Goal: Task Accomplishment & Management: Complete application form

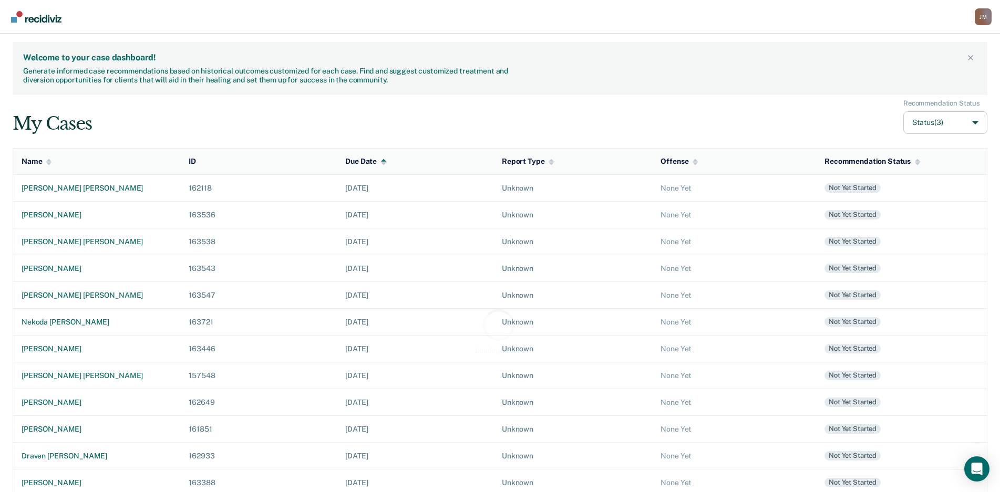
scroll to position [136, 0]
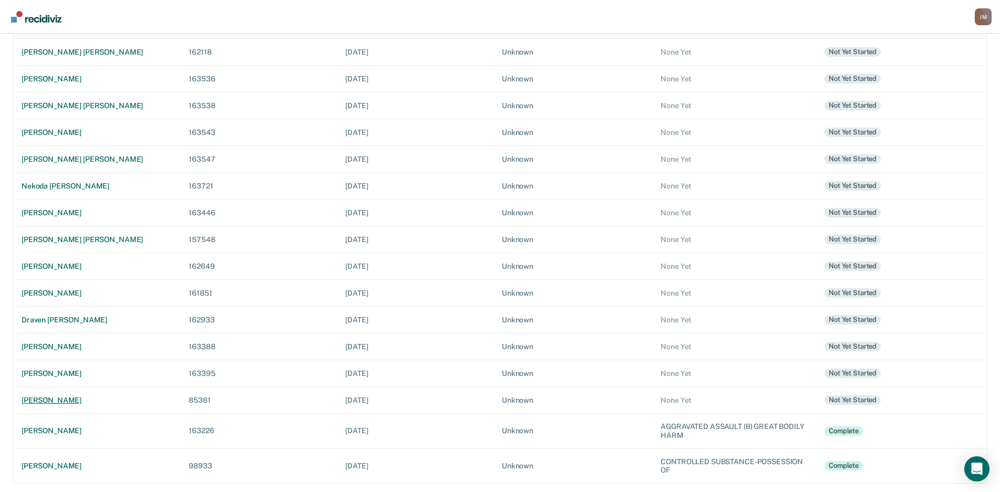
click at [78, 400] on div "[PERSON_NAME]" at bounding box center [97, 400] width 150 height 9
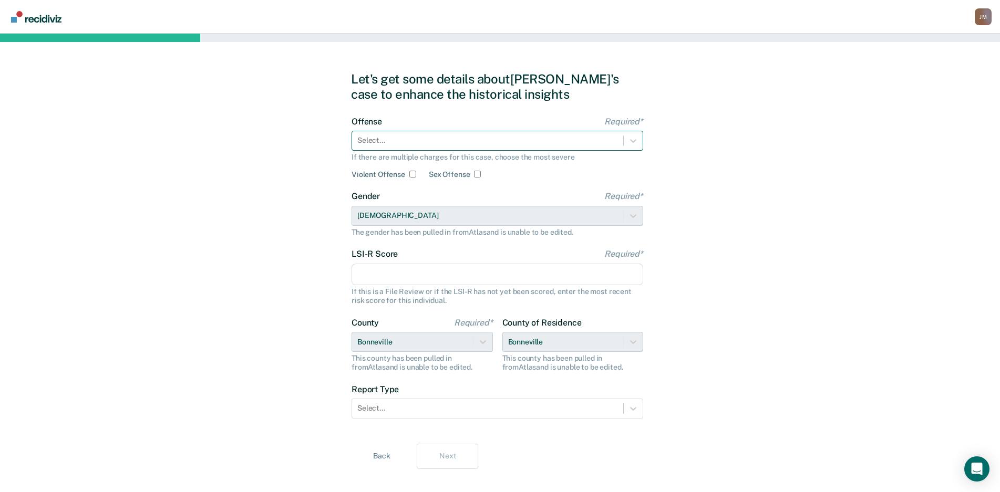
click at [462, 139] on div at bounding box center [487, 140] width 261 height 11
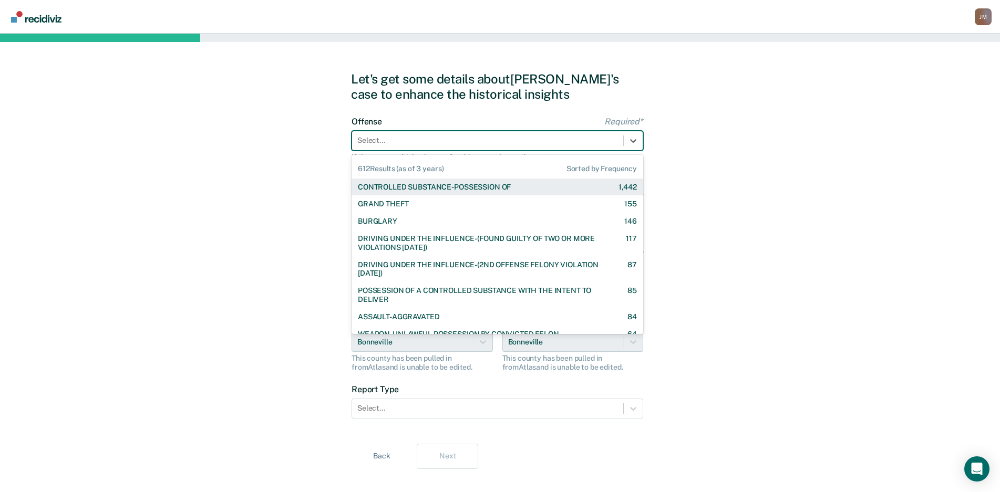
click at [455, 183] on div "CONTROLLED SUBSTANCE-POSSESSION OF" at bounding box center [434, 187] width 153 height 9
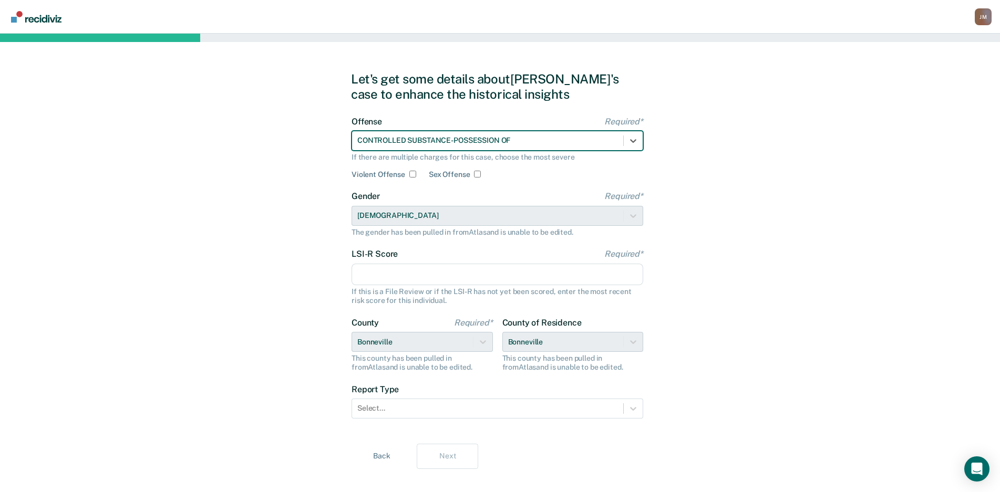
click at [558, 268] on input "LSI-R Score Required*" at bounding box center [498, 275] width 292 height 22
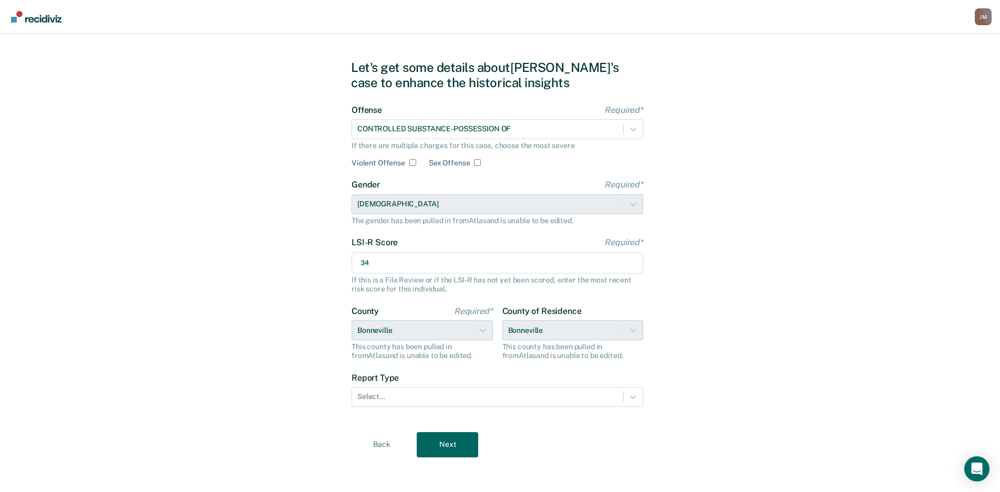
scroll to position [15, 0]
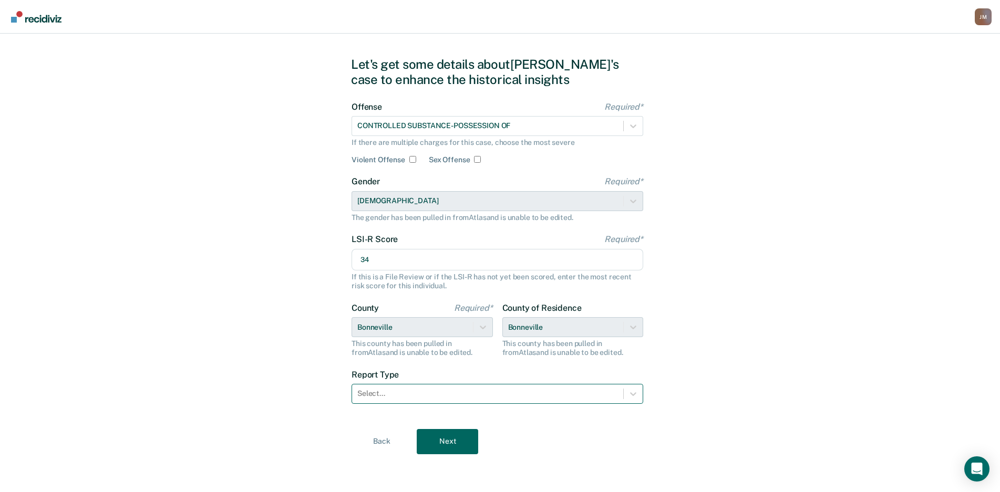
type input "34"
click at [446, 384] on div "Select..." at bounding box center [498, 394] width 292 height 20
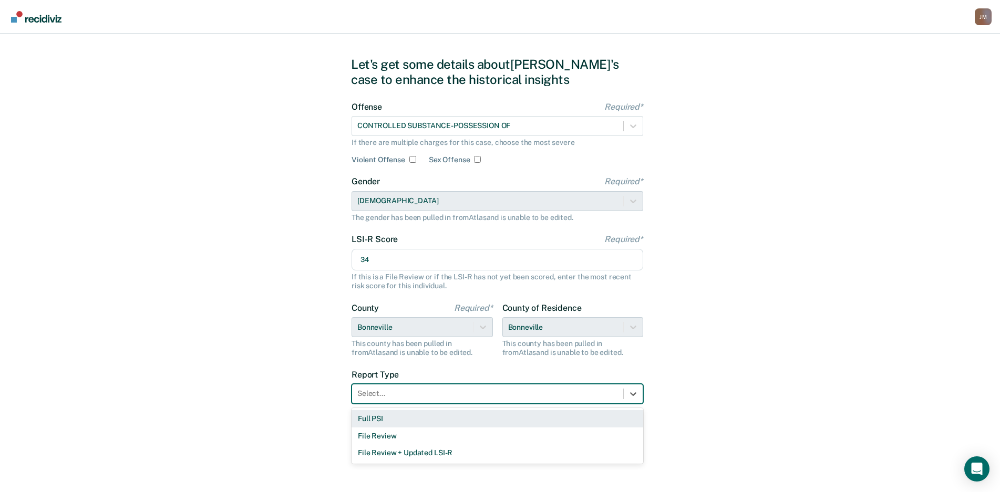
click at [411, 417] on div "Full PSI" at bounding box center [498, 418] width 292 height 17
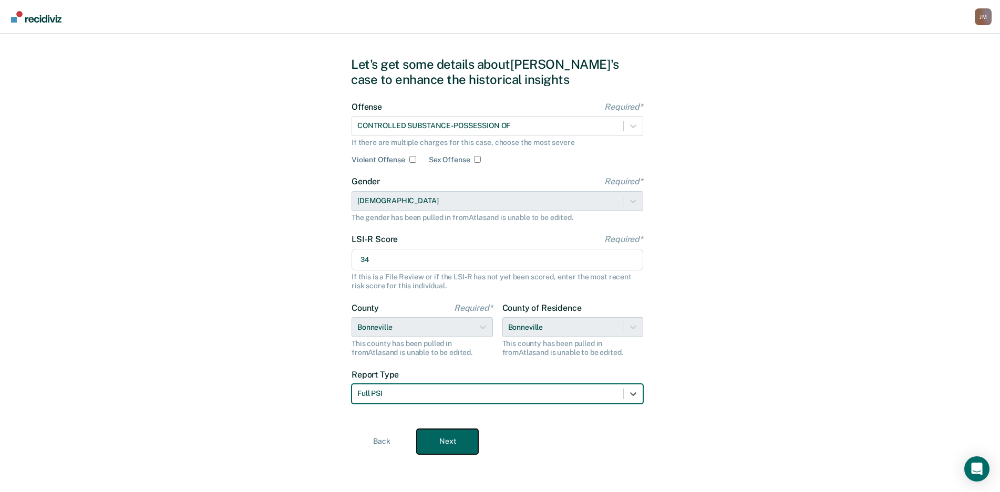
click at [437, 439] on button "Next" at bounding box center [447, 441] width 61 height 25
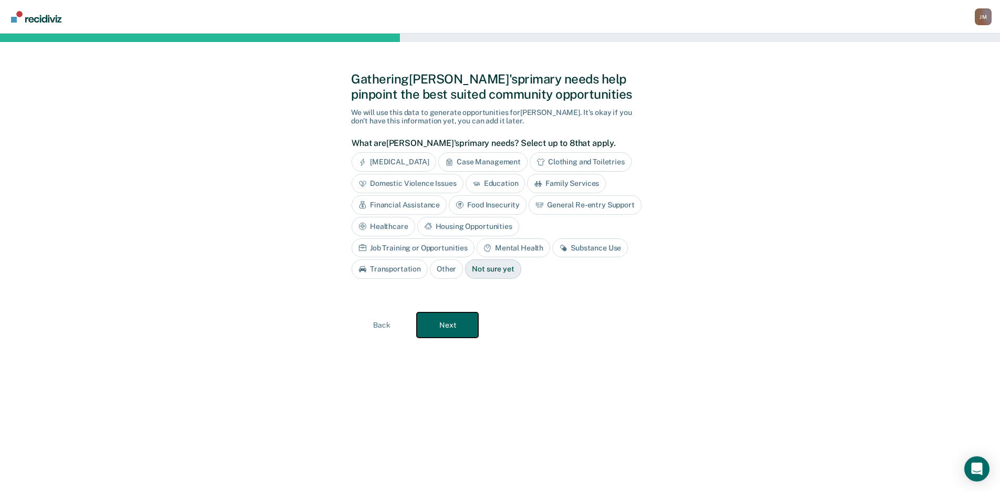
scroll to position [0, 0]
click at [443, 334] on button "Next" at bounding box center [451, 325] width 61 height 25
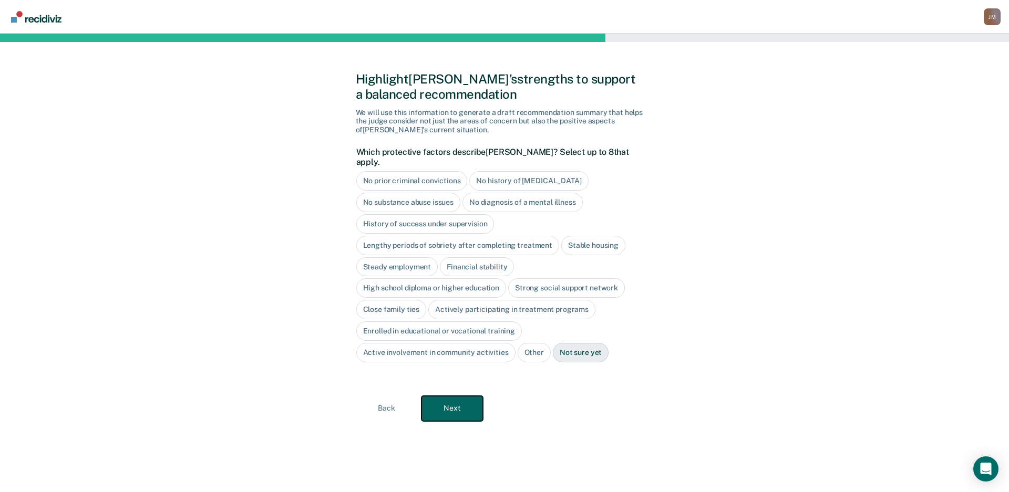
click at [443, 397] on button "Next" at bounding box center [451, 408] width 61 height 25
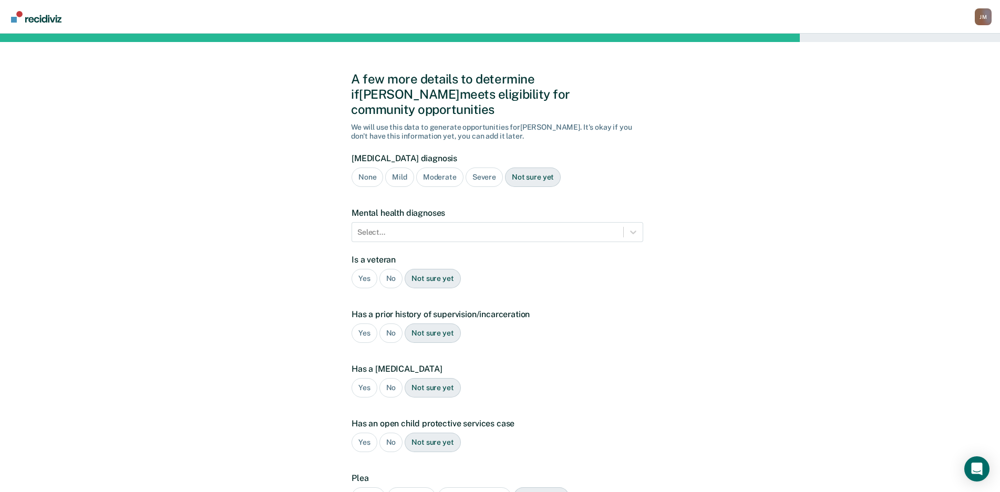
drag, startPoint x: 348, startPoint y: 167, endPoint x: 340, endPoint y: 163, distance: 9.4
click at [348, 167] on div "A few more details to determine if [PERSON_NAME] meets eligibility for communit…" at bounding box center [500, 319] width 1000 height 570
click at [364, 168] on div "None" at bounding box center [368, 177] width 32 height 19
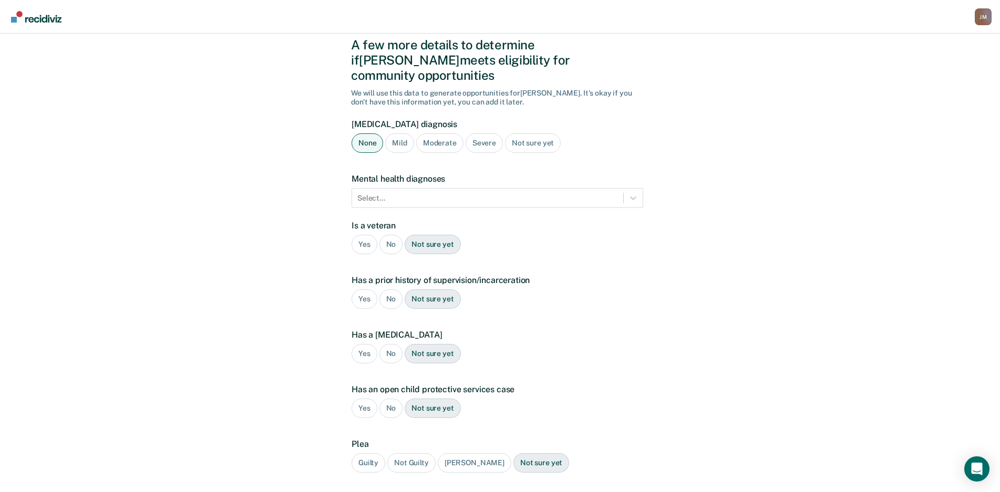
scroll to position [96, 0]
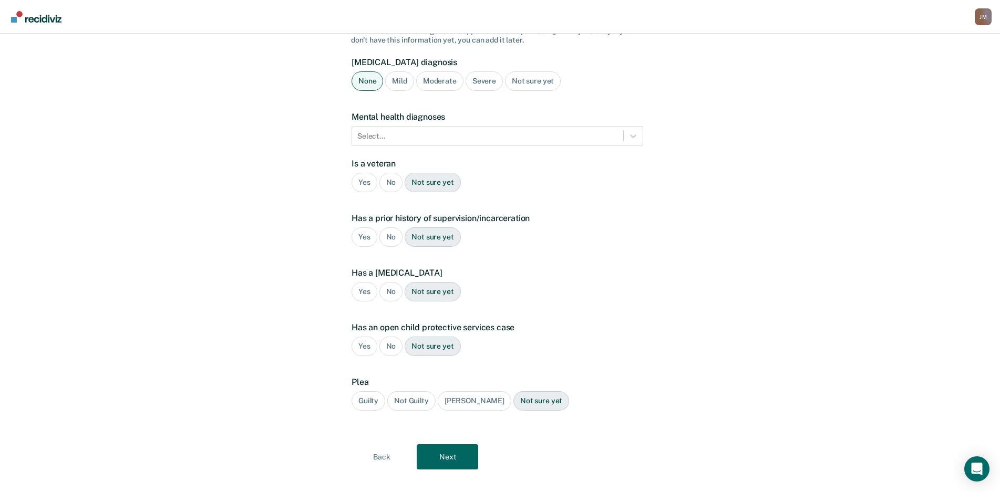
click at [370, 391] on div "Guilty" at bounding box center [369, 400] width 34 height 19
click at [451, 449] on button "Next" at bounding box center [447, 457] width 61 height 25
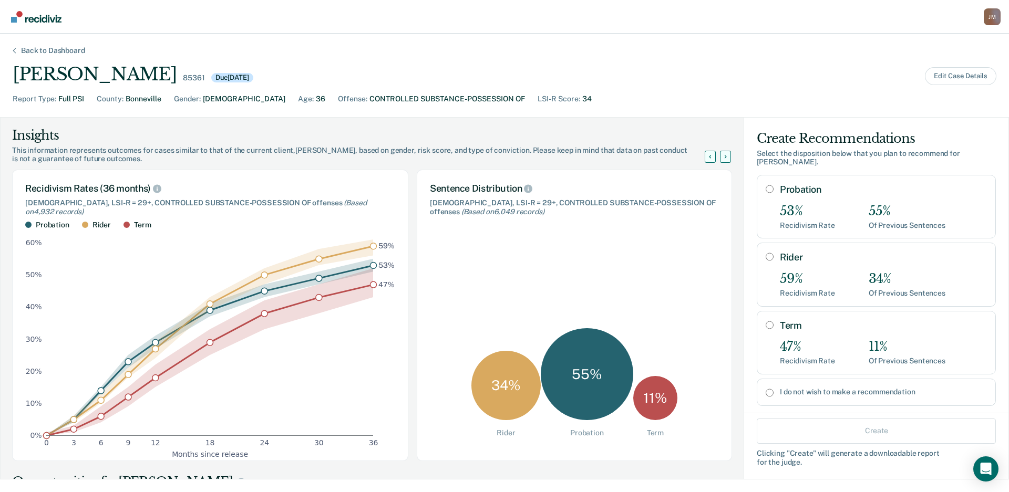
click at [857, 259] on div "Rider 59% Recidivism Rate 34% Of Previous Sentences" at bounding box center [883, 275] width 207 height 46
radio input "true"
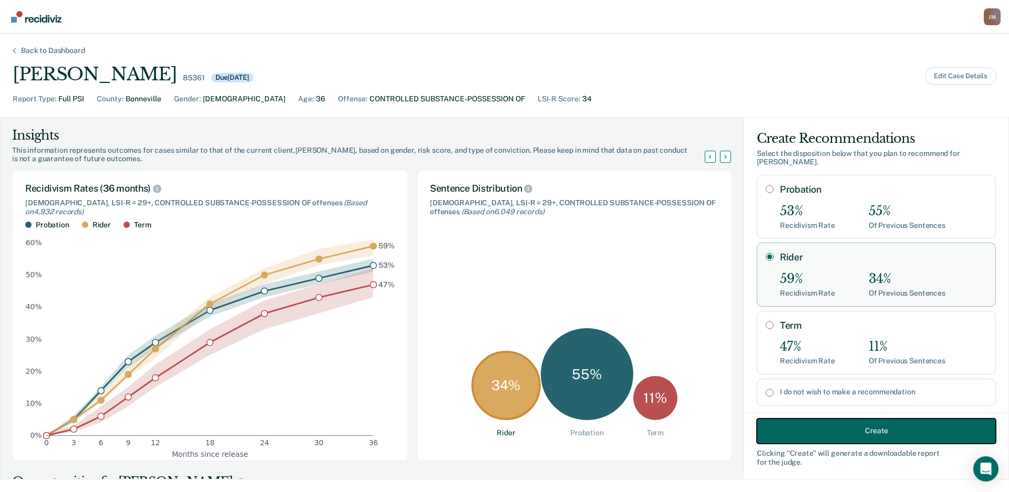
click at [862, 422] on button "Create" at bounding box center [876, 430] width 239 height 25
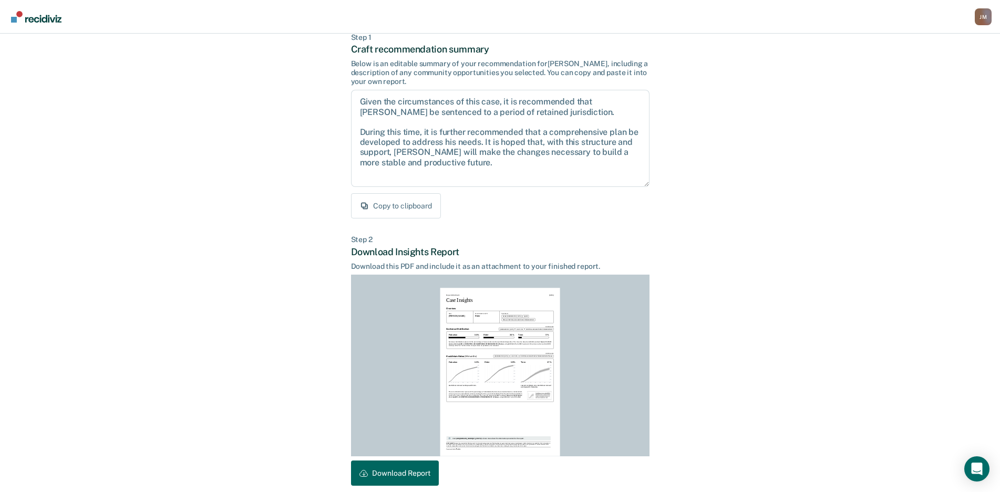
scroll to position [107, 0]
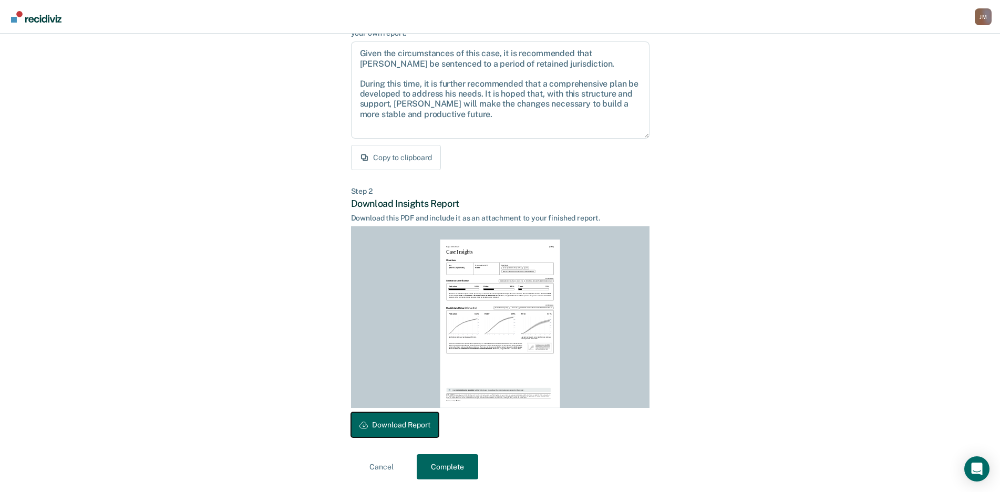
click at [430, 426] on button "Download Report" at bounding box center [395, 424] width 88 height 25
click at [437, 463] on button "Complete" at bounding box center [447, 466] width 61 height 25
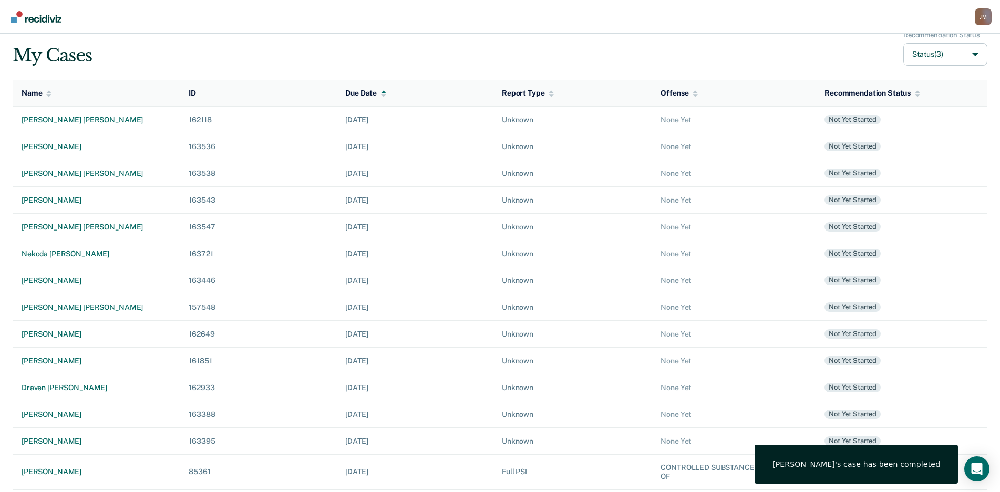
scroll to position [144, 0]
